Goal: Task Accomplishment & Management: Complete application form

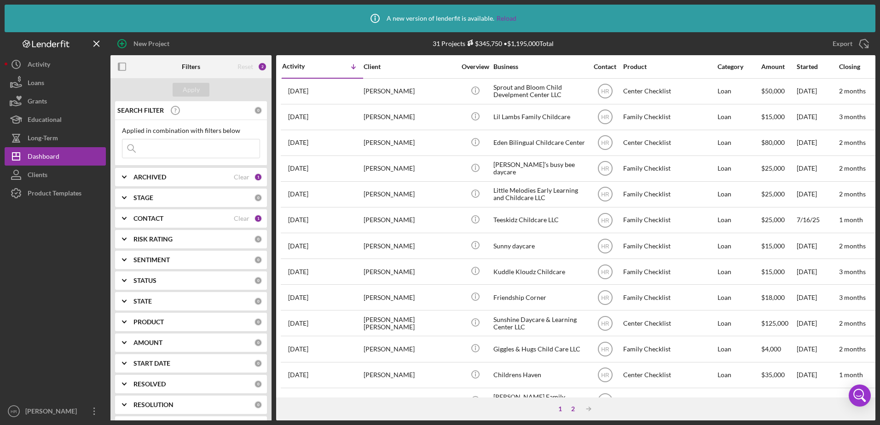
click at [572, 408] on div "2" at bounding box center [573, 409] width 13 height 7
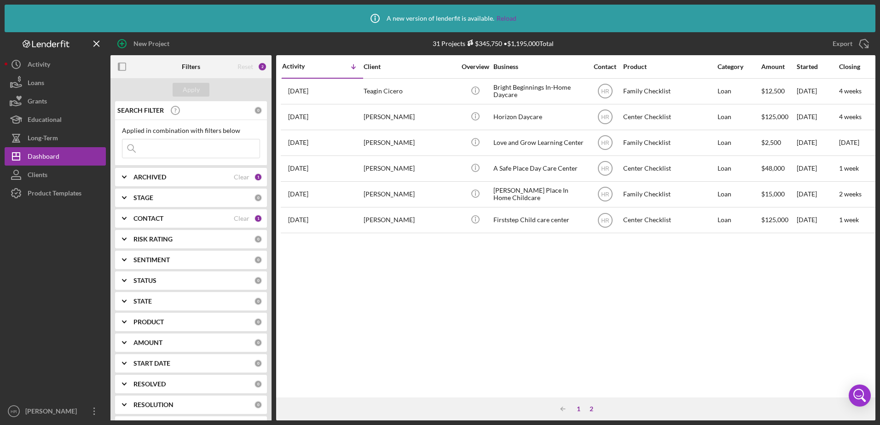
click at [580, 409] on div "1" at bounding box center [578, 409] width 13 height 7
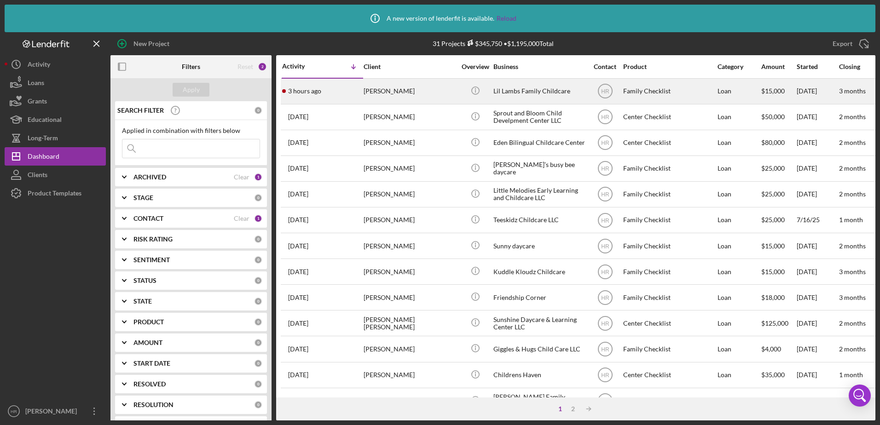
click at [525, 94] on div "Lil Lambs Family Childcare" at bounding box center [539, 91] width 92 height 24
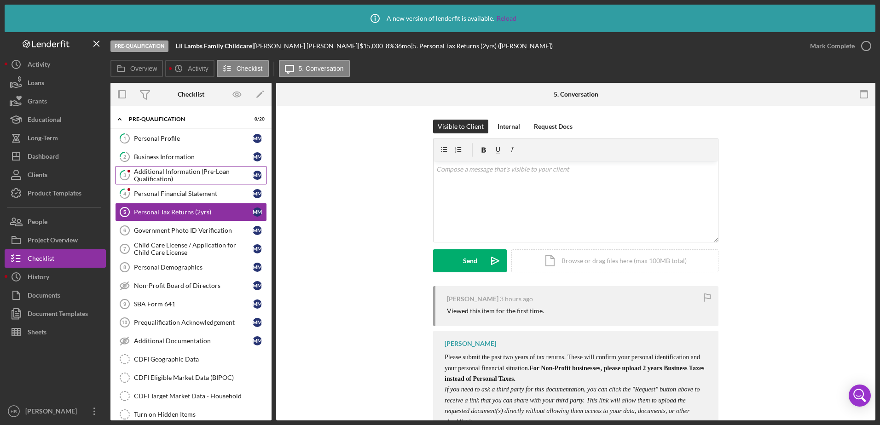
drag, startPoint x: 171, startPoint y: 179, endPoint x: 170, endPoint y: 166, distance: 12.4
click at [171, 178] on div "Additional Information (Pre-Loan Qualification)" at bounding box center [193, 175] width 119 height 15
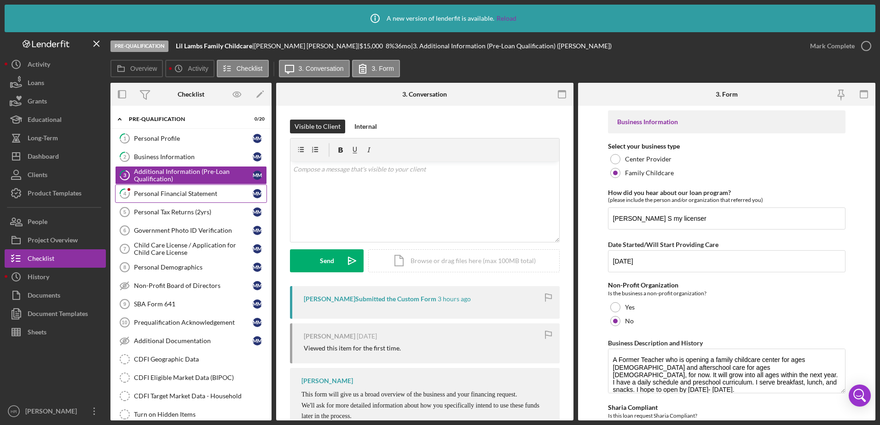
click at [189, 189] on link "4 Personal Financial Statement M M" at bounding box center [191, 194] width 152 height 18
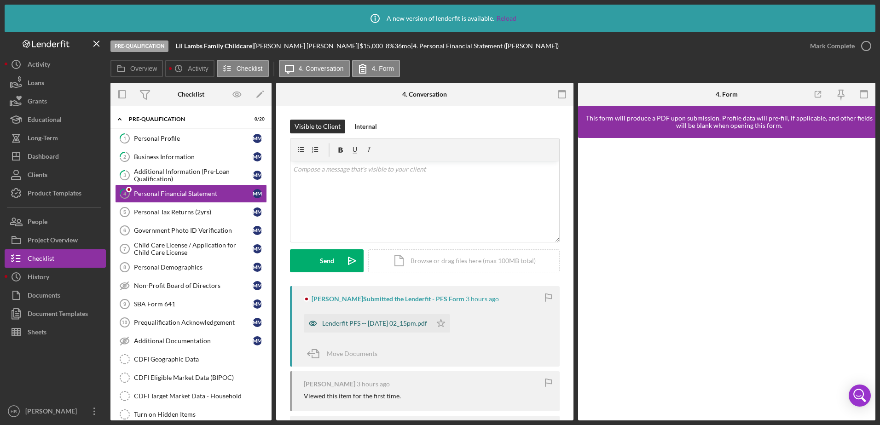
click at [354, 319] on div "Lenderfit PFS -- [DATE] 02_15pm.pdf" at bounding box center [368, 323] width 128 height 18
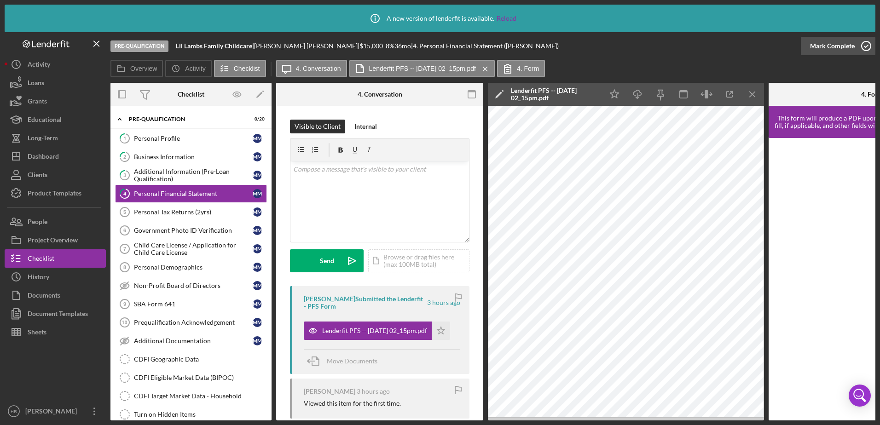
click at [871, 46] on icon "button" at bounding box center [866, 46] width 23 height 23
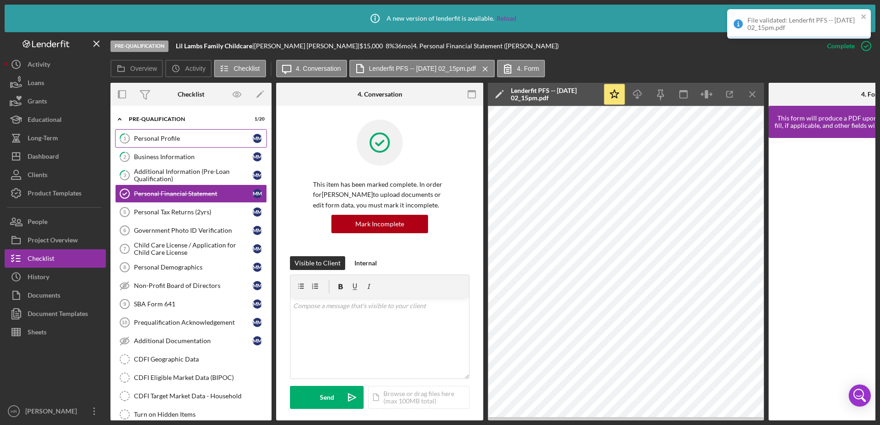
click at [179, 137] on div "Personal Profile" at bounding box center [193, 138] width 119 height 7
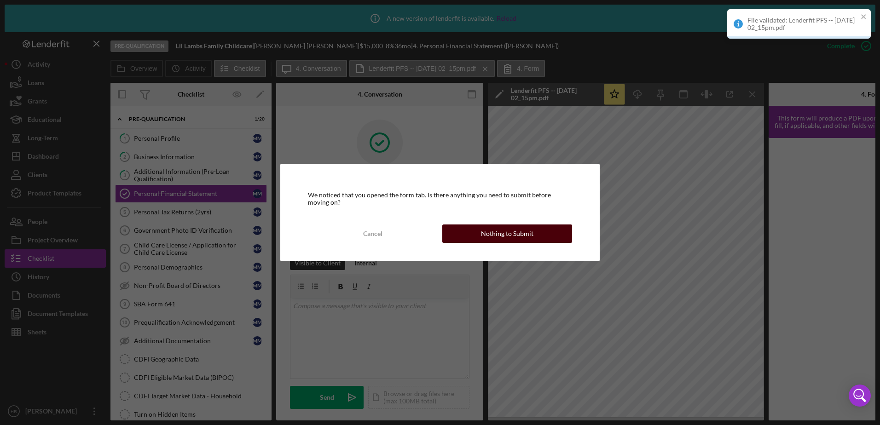
click at [519, 230] on div "Nothing to Submit" at bounding box center [507, 234] width 52 height 18
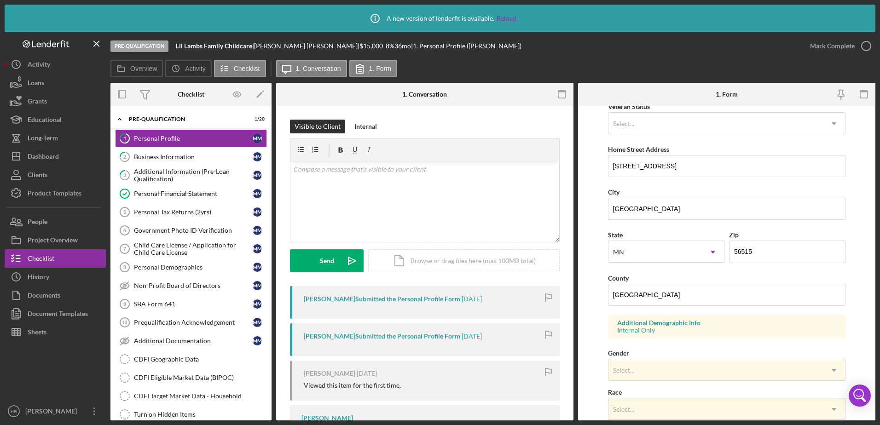
scroll to position [230, 0]
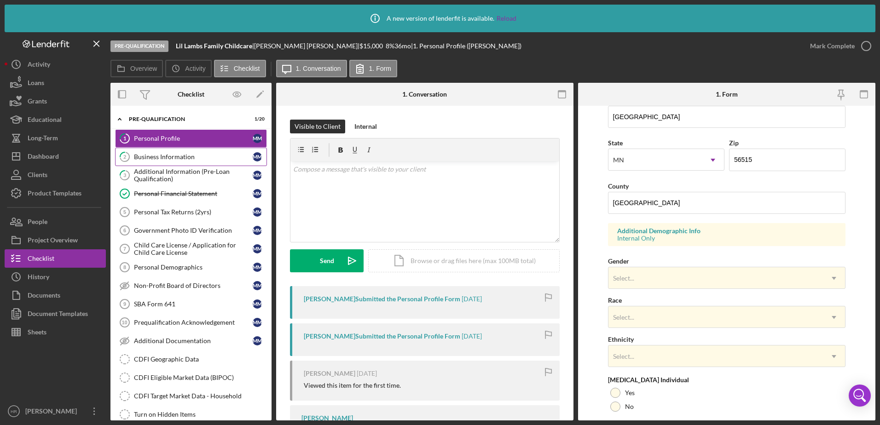
click at [157, 150] on link "2 Business Information M M" at bounding box center [191, 157] width 152 height 18
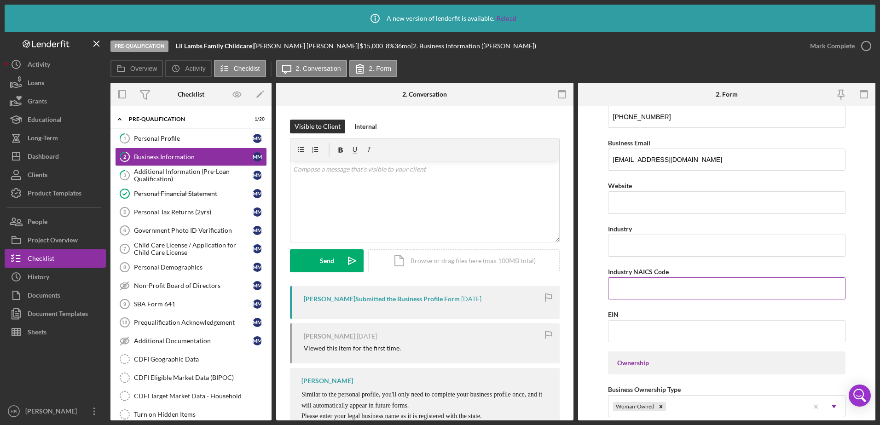
scroll to position [184, 0]
click at [626, 241] on input "Industry" at bounding box center [727, 245] width 238 height 22
type input "Child Care"
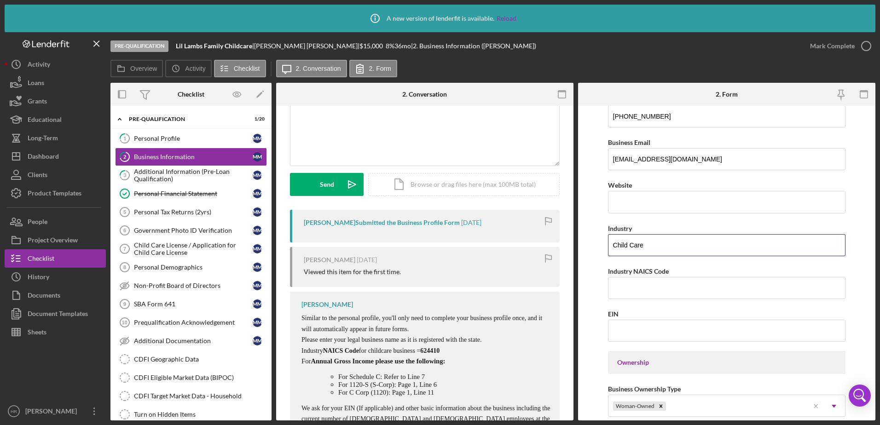
scroll to position [92, 0]
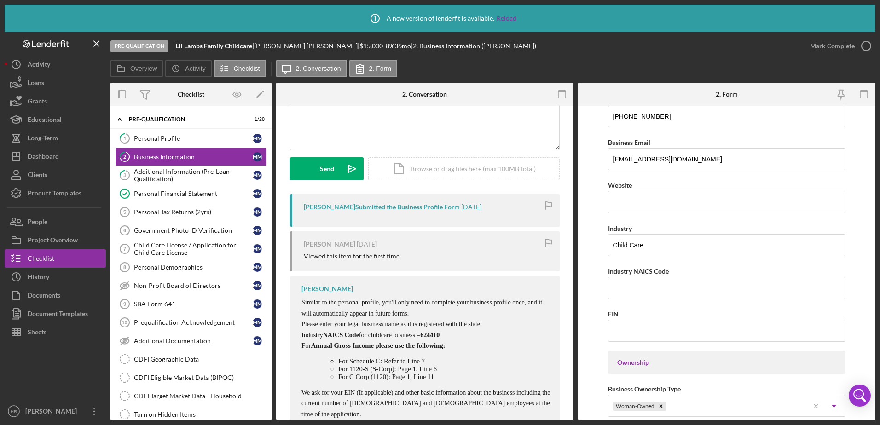
click at [440, 334] on span "624410" at bounding box center [429, 335] width 19 height 7
copy span "624410"
click at [624, 287] on input "Industry NAICS Code" at bounding box center [727, 288] width 238 height 22
paste input "624410"
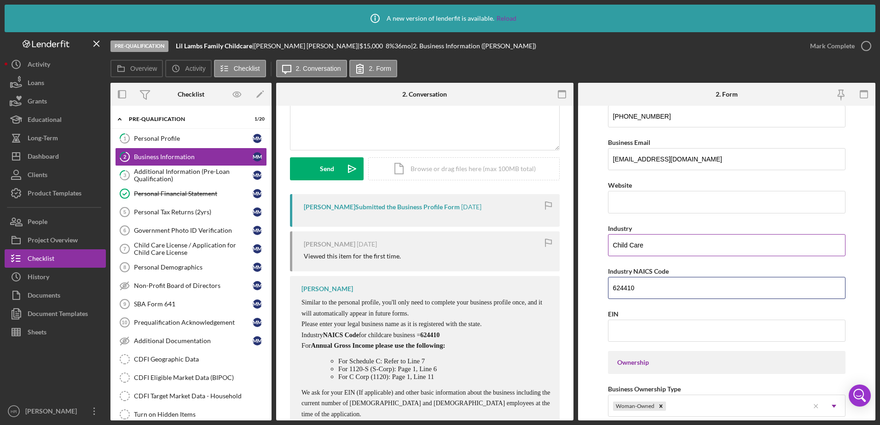
type input "624410"
click at [808, 248] on input "Child Care" at bounding box center [727, 245] width 238 height 22
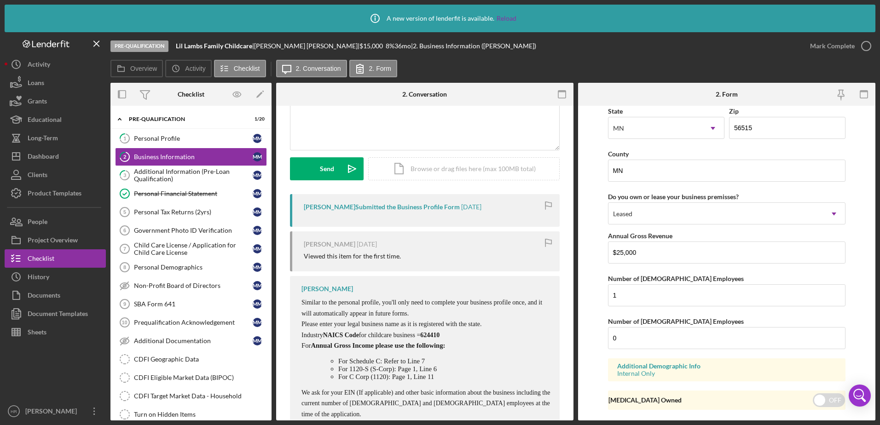
scroll to position [878, 0]
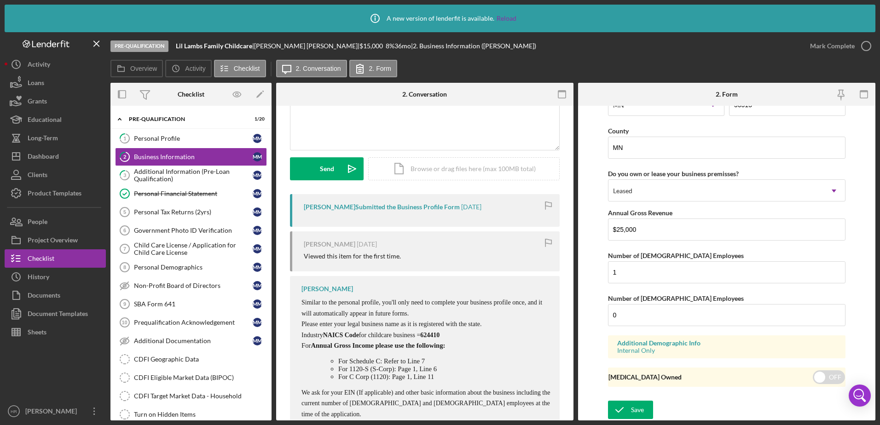
drag, startPoint x: 633, startPoint y: 408, endPoint x: 652, endPoint y: 355, distance: 56.4
click at [636, 402] on div "Save" at bounding box center [637, 410] width 13 height 18
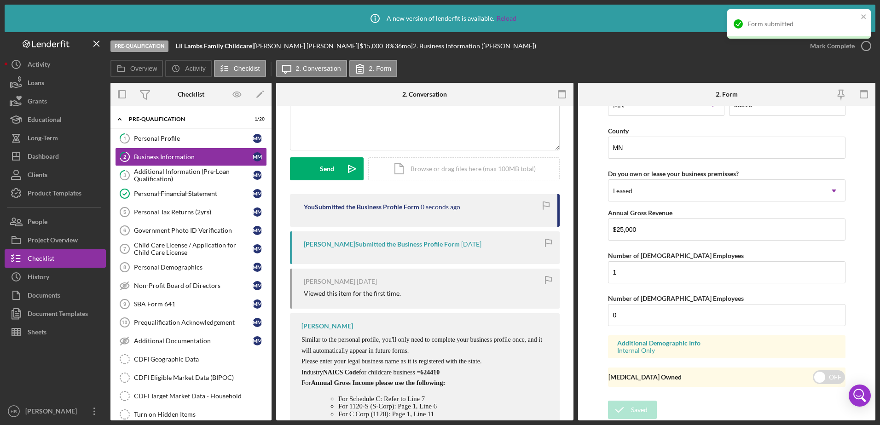
click at [868, 46] on div "Form submitted" at bounding box center [798, 27] width 147 height 41
click at [866, 46] on div "Form submitted" at bounding box center [798, 27] width 147 height 41
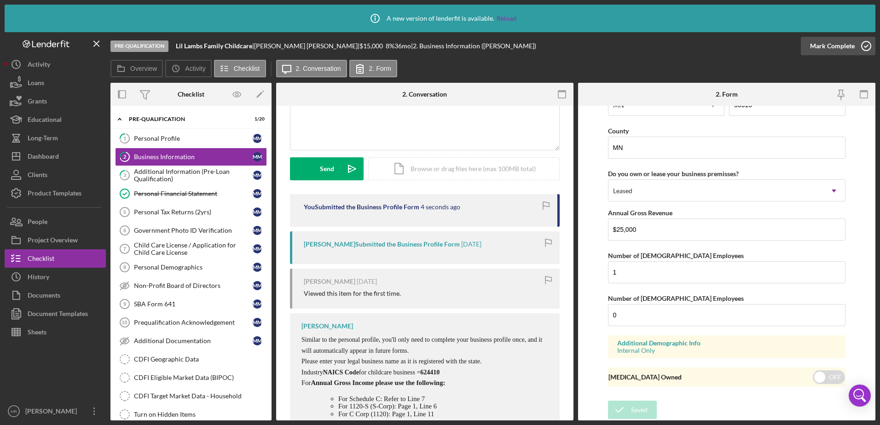
click at [867, 46] on icon "button" at bounding box center [866, 46] width 23 height 23
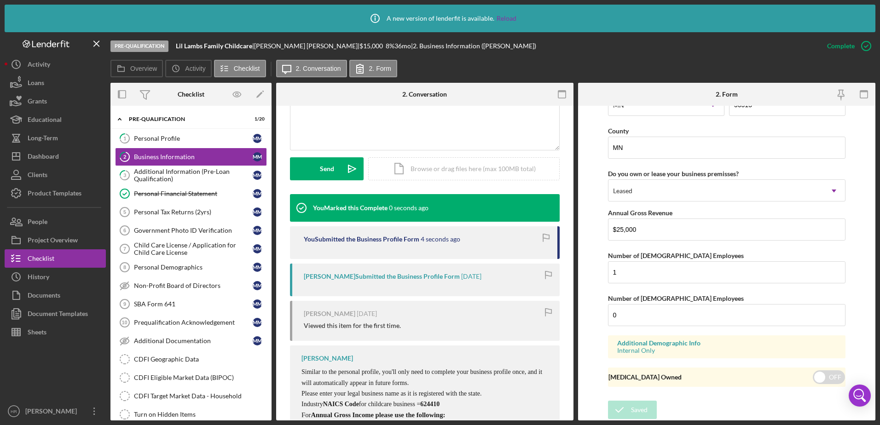
scroll to position [485, 0]
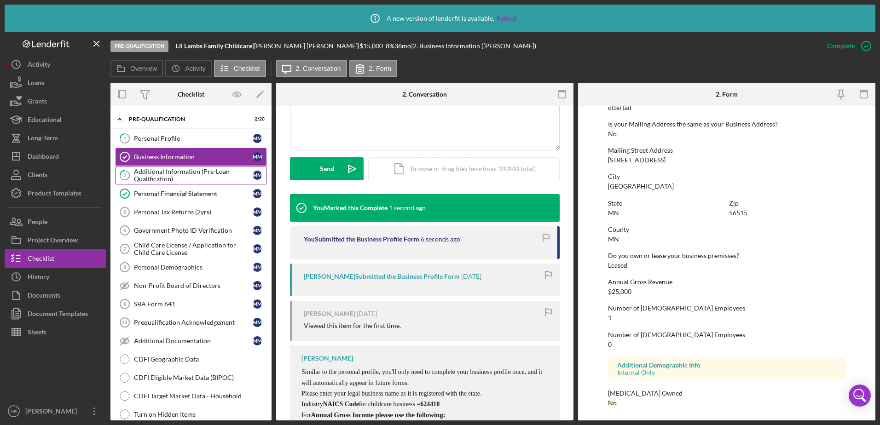
click at [173, 180] on div "Additional Information (Pre-Loan Qualification)" at bounding box center [193, 175] width 119 height 15
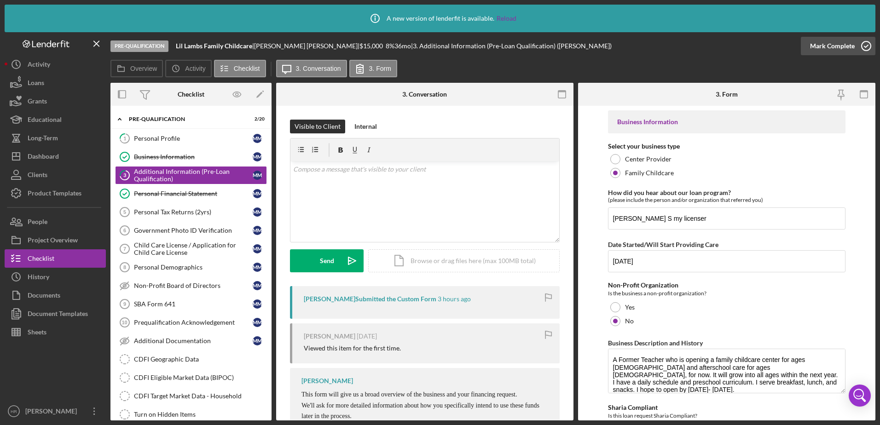
click at [865, 49] on icon "button" at bounding box center [866, 46] width 23 height 23
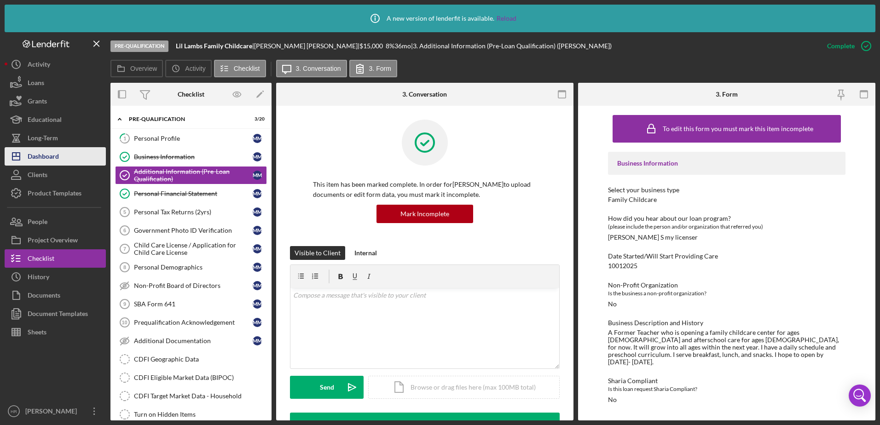
click at [51, 162] on div "Dashboard" at bounding box center [43, 157] width 31 height 21
